Goal: Task Accomplishment & Management: Use online tool/utility

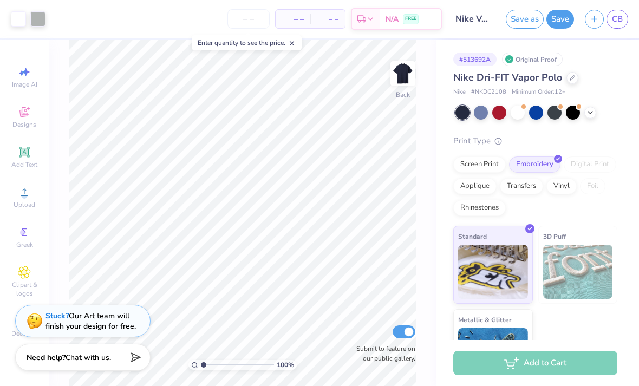
click at [295, 39] on span at bounding box center [292, 43] width 8 height 10
click at [485, 114] on div at bounding box center [481, 113] width 14 height 14
click at [1, 8] on div "Art colors" at bounding box center [22, 19] width 45 height 38
click at [498, 113] on div at bounding box center [499, 113] width 14 height 14
click at [561, 113] on div at bounding box center [554, 113] width 14 height 14
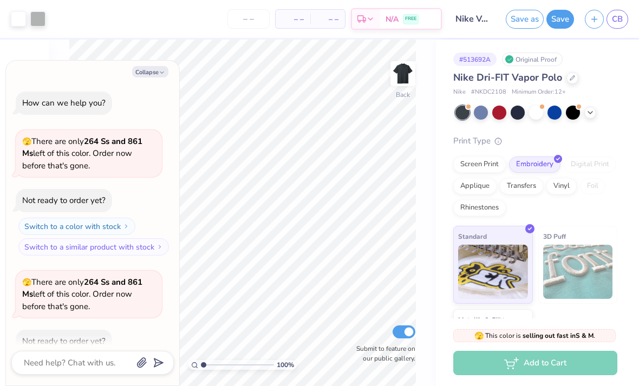
scroll to position [57, 0]
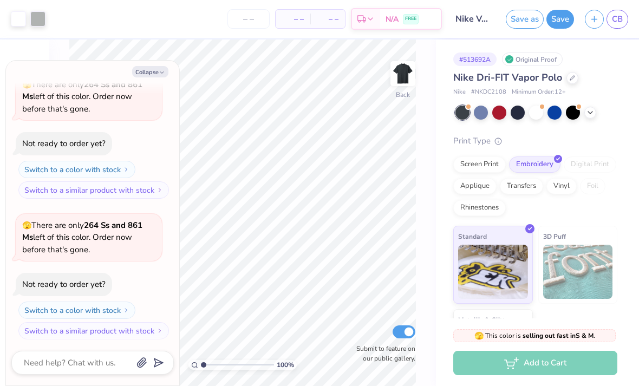
click at [589, 113] on icon at bounding box center [590, 112] width 9 height 9
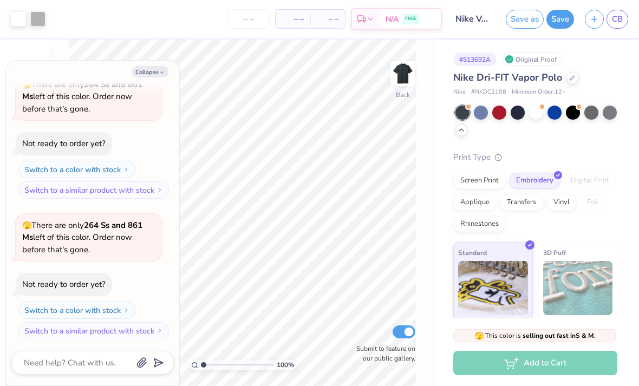
click at [155, 68] on button "Collapse" at bounding box center [150, 71] width 36 height 11
type textarea "x"
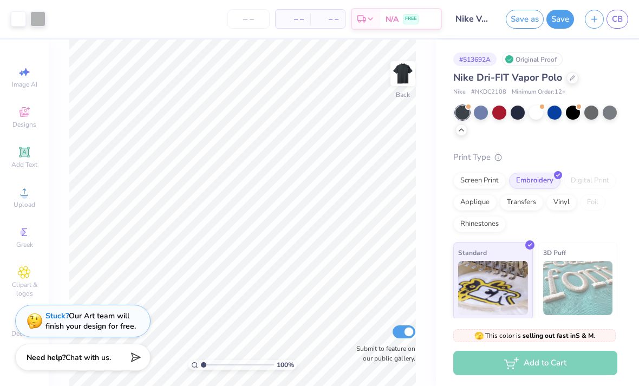
click at [593, 112] on div at bounding box center [591, 113] width 14 height 14
click at [615, 26] on link "CB" at bounding box center [617, 19] width 22 height 19
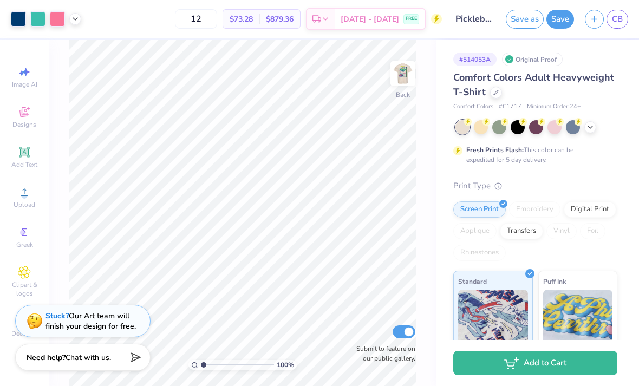
click at [403, 73] on img at bounding box center [403, 74] width 22 height 22
click at [410, 73] on img at bounding box center [403, 74] width 22 height 22
click at [617, 21] on span "CB" at bounding box center [617, 19] width 11 height 12
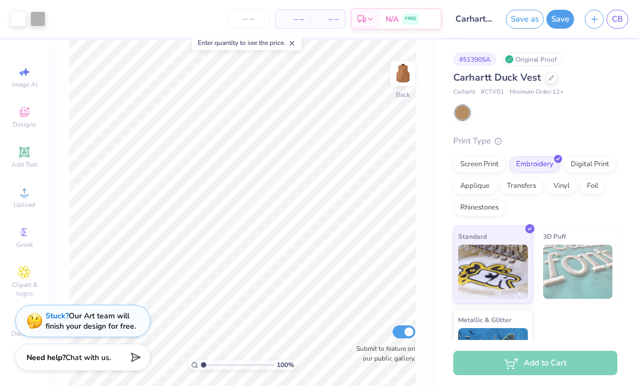
click at [292, 41] on icon at bounding box center [292, 44] width 8 height 8
type input "1"
click at [377, 235] on span "Middle" at bounding box center [385, 239] width 19 height 8
type input "3.99"
click at [357, 317] on div at bounding box center [358, 308] width 17 height 17
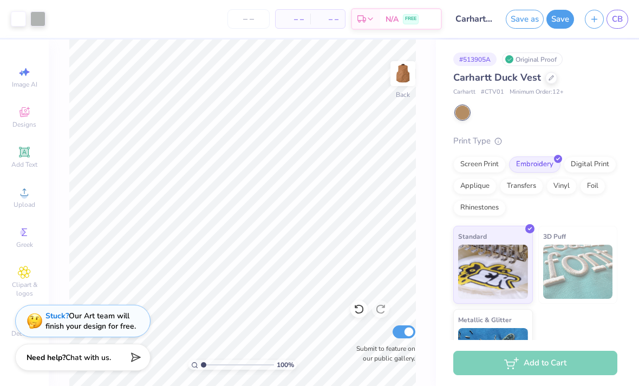
click at [359, 311] on icon at bounding box center [358, 309] width 11 height 11
click at [387, 310] on div at bounding box center [380, 308] width 17 height 17
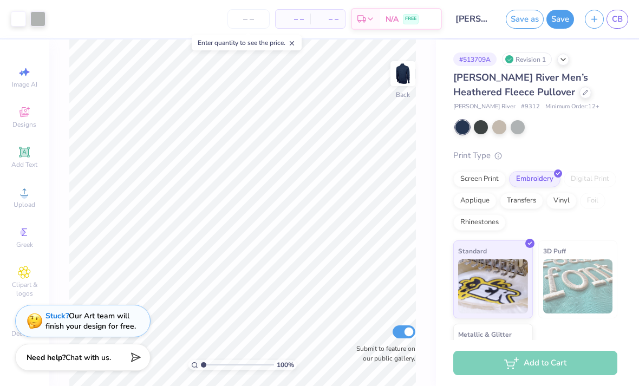
click at [295, 41] on icon at bounding box center [292, 44] width 8 height 8
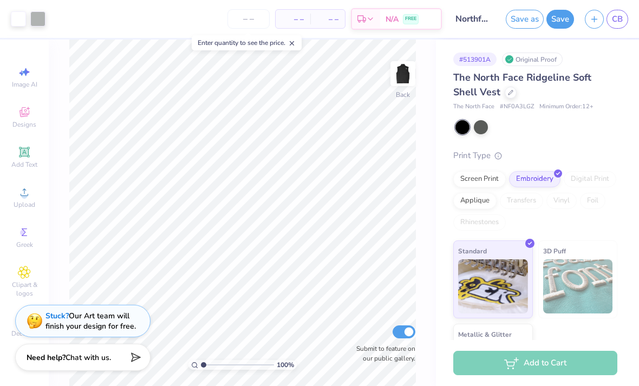
click at [487, 124] on div at bounding box center [481, 127] width 14 height 14
click at [292, 42] on icon at bounding box center [292, 44] width 8 height 8
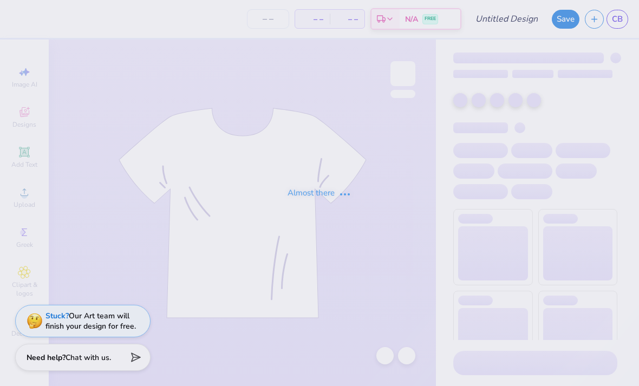
type input "[PERSON_NAME] - F25"
type input "12"
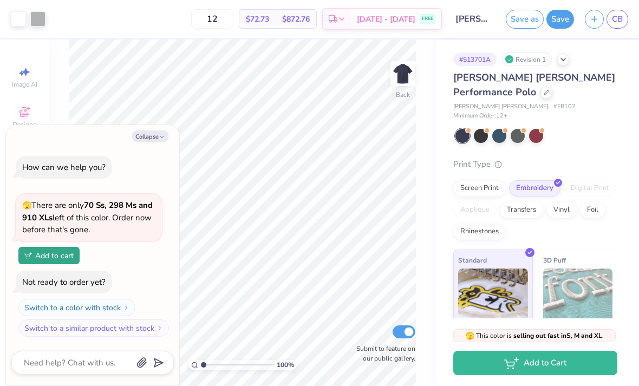
click at [153, 136] on button "Collapse" at bounding box center [150, 135] width 36 height 11
type textarea "x"
